Goal: Transaction & Acquisition: Purchase product/service

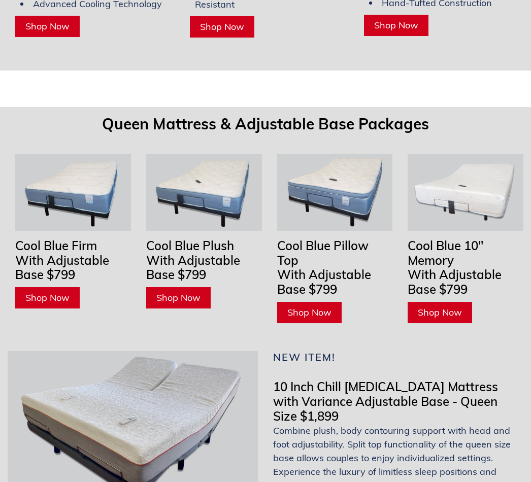
scroll to position [3085, 0]
click at [450, 306] on span "Shop Now" at bounding box center [439, 312] width 44 height 12
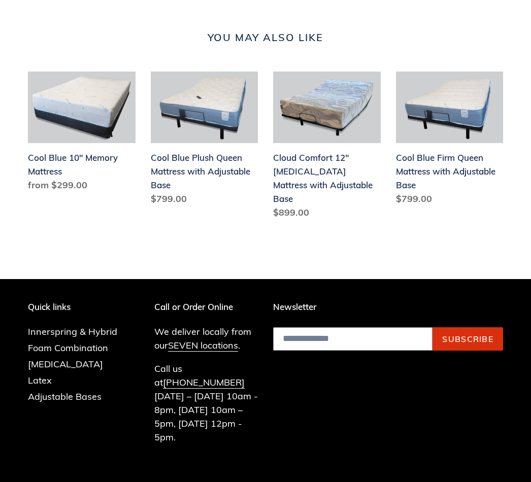
scroll to position [1061, 0]
click at [339, 120] on link "Cloud Comfort 12" Memory Foam Mattress with Adjustable Base" at bounding box center [327, 148] width 108 height 152
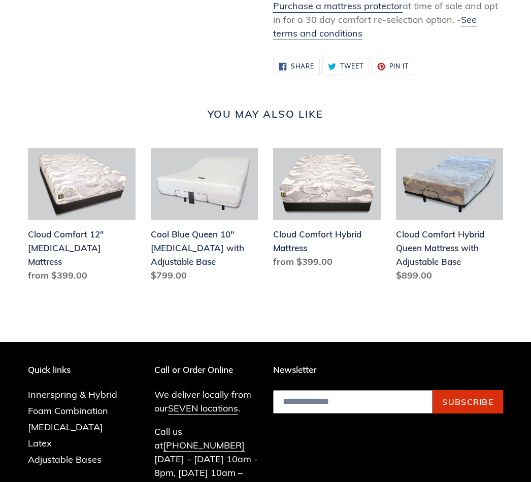
scroll to position [944, 0]
click at [475, 245] on link "Cloud Comfort Hybrid Queen Mattress with Adjustable Base" at bounding box center [450, 217] width 108 height 138
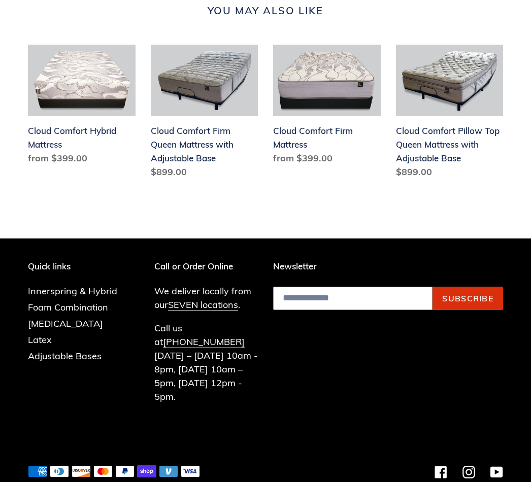
scroll to position [1119, 0]
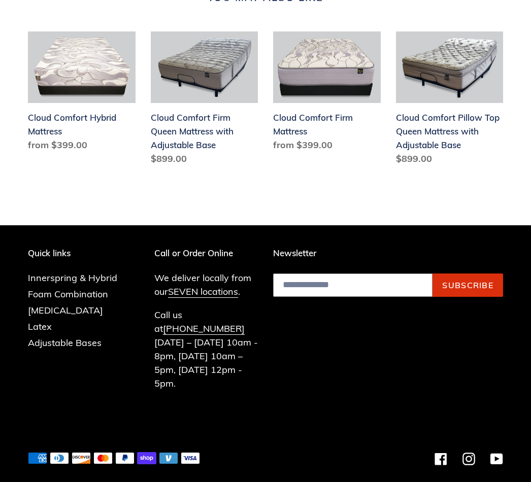
click at [84, 346] on link "Adjustable Bases" at bounding box center [65, 343] width 74 height 12
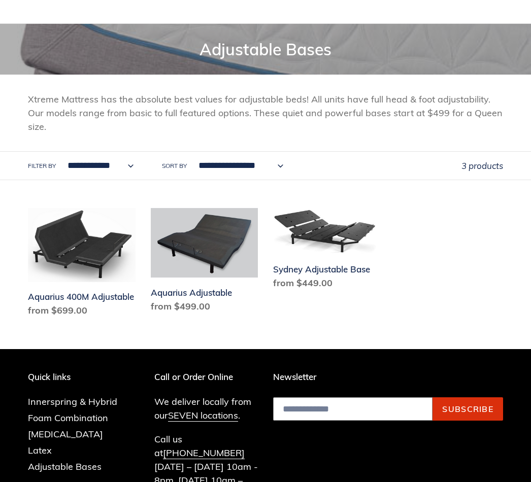
scroll to position [96, 0]
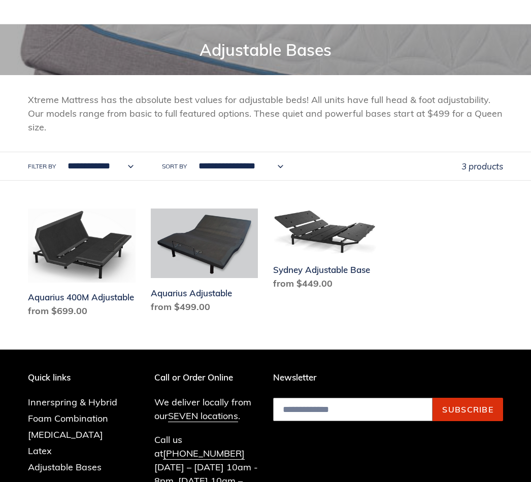
click at [91, 237] on link "Aquarius 400M Adjustable" at bounding box center [82, 264] width 108 height 113
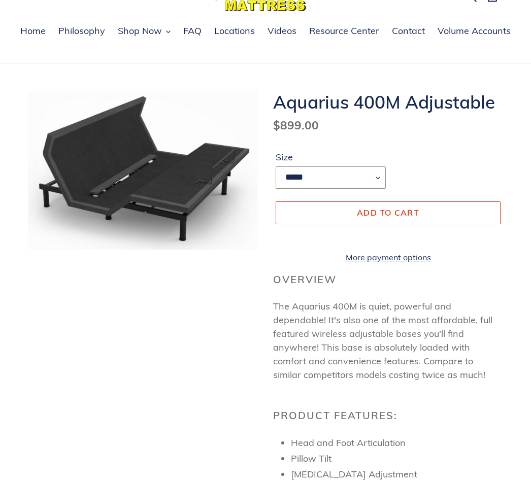
scroll to position [57, 0]
click at [459, 211] on button "Add to cart" at bounding box center [387, 213] width 225 height 22
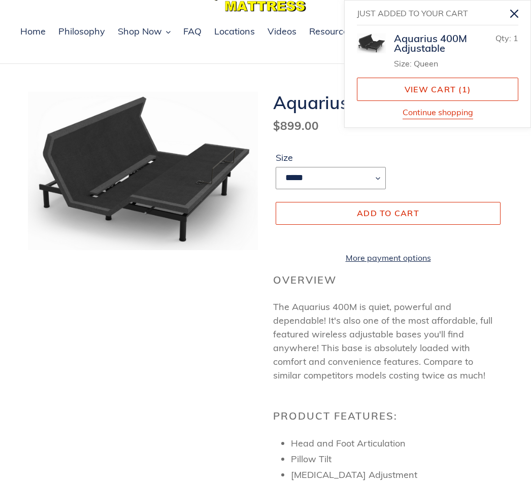
click at [511, 83] on link "View cart ( 1 )" at bounding box center [437, 89] width 161 height 23
